Goal: Obtain resource: Obtain resource

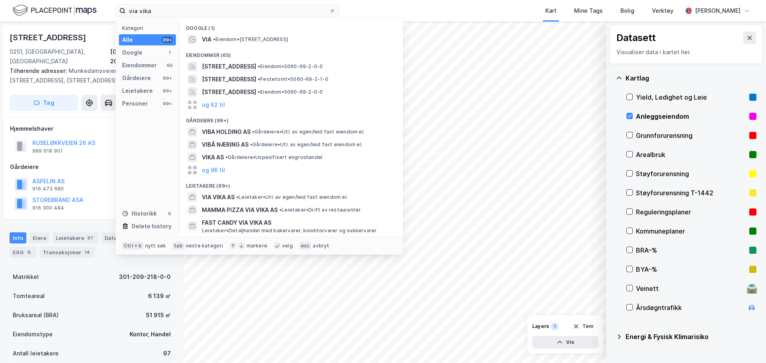
click at [23, 13] on div "via vika Kategori Alle 99+ Google 1 Eiendommer 65 Gårdeiere 99+ Leietakere 99+ …" at bounding box center [383, 11] width 766 height 22
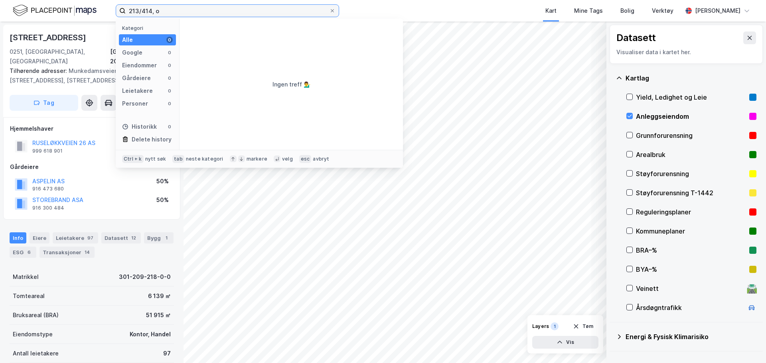
click at [147, 11] on input "213/414, o" at bounding box center [227, 11] width 203 height 12
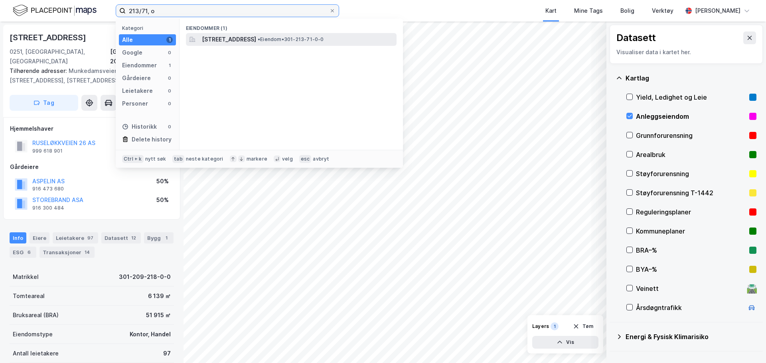
type input "213/71, o"
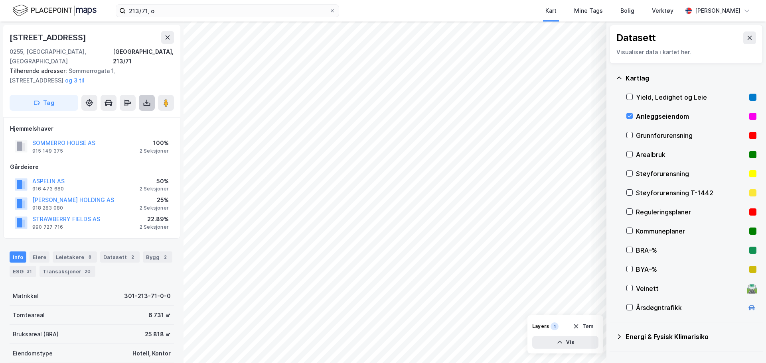
click at [146, 98] on button at bounding box center [147, 103] width 16 height 16
click at [138, 112] on div "Last ned grunnbok" at bounding box center [112, 118] width 85 height 13
